Goal: Task Accomplishment & Management: Manage account settings

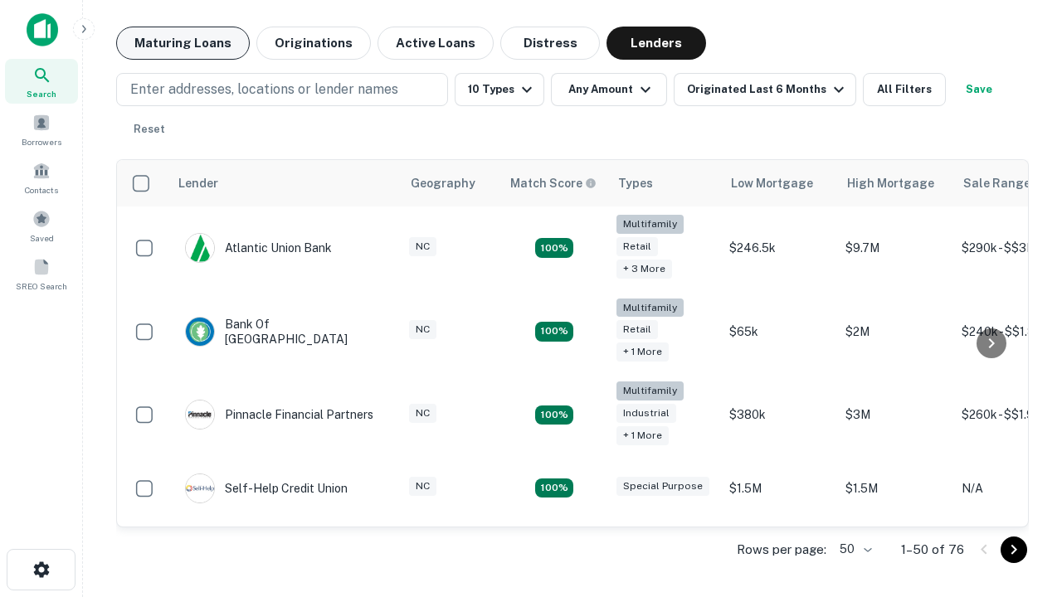
click at [183, 43] on button "Maturing Loans" at bounding box center [183, 43] width 134 height 33
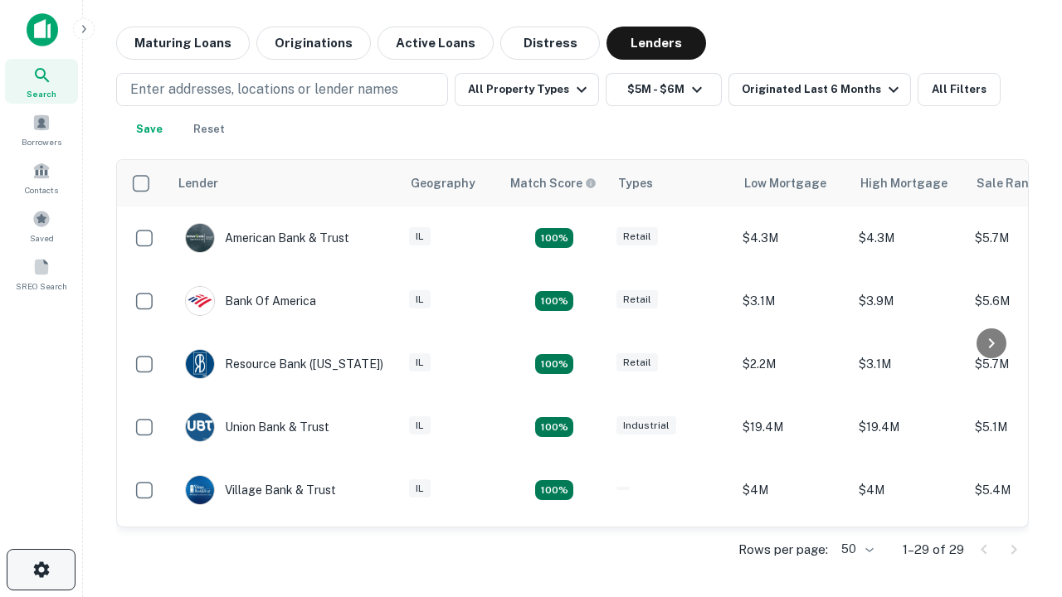
click at [41, 570] on icon "button" at bounding box center [42, 570] width 20 height 20
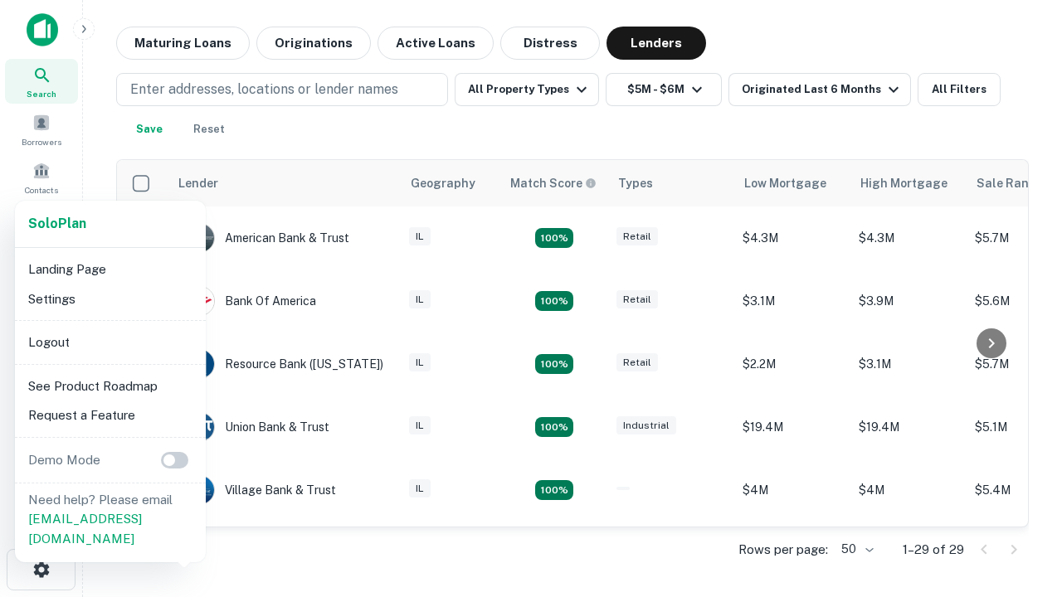
click at [110, 342] on li "Logout" at bounding box center [111, 343] width 178 height 30
